Goal: Transaction & Acquisition: Book appointment/travel/reservation

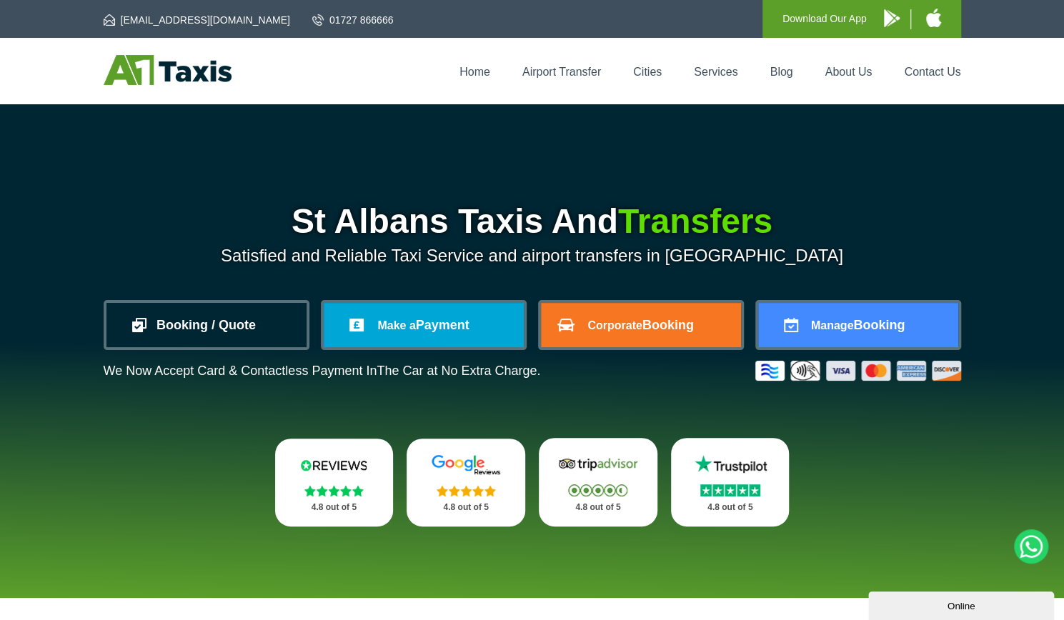
click at [213, 331] on link "Booking / Quote" at bounding box center [206, 325] width 200 height 44
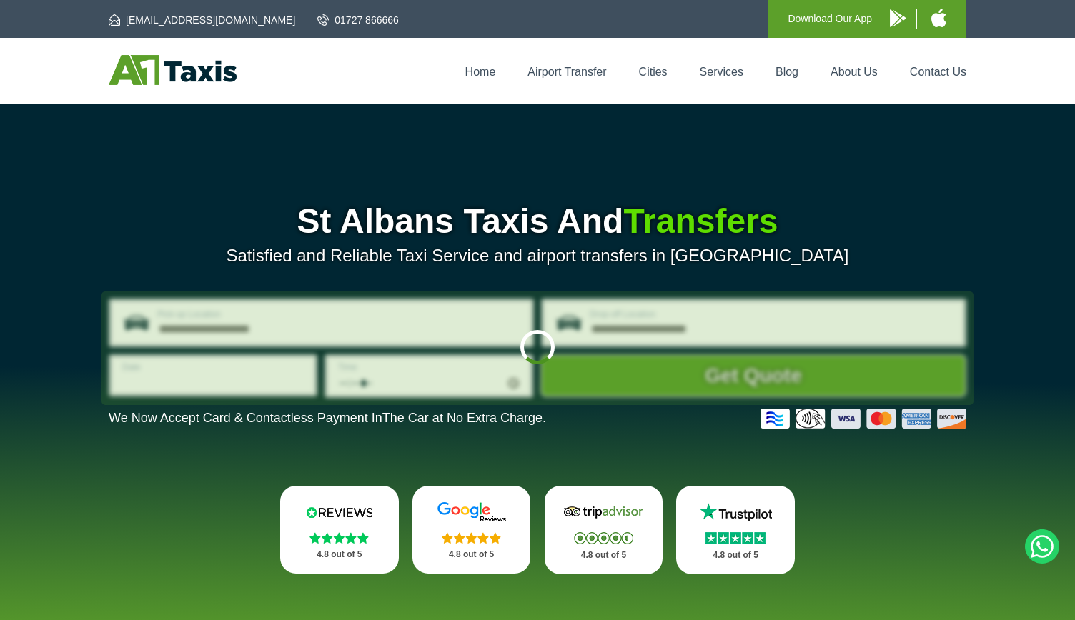
type input "**********"
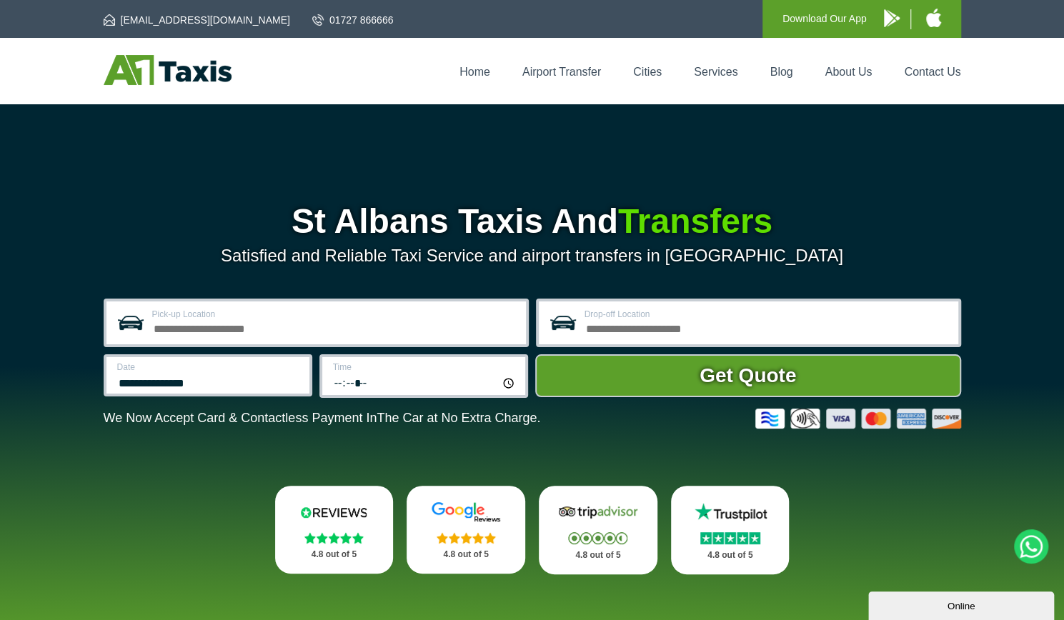
click at [213, 331] on input "Pick-up Location" at bounding box center [334, 327] width 365 height 17
